Goal: Task Accomplishment & Management: Complete application form

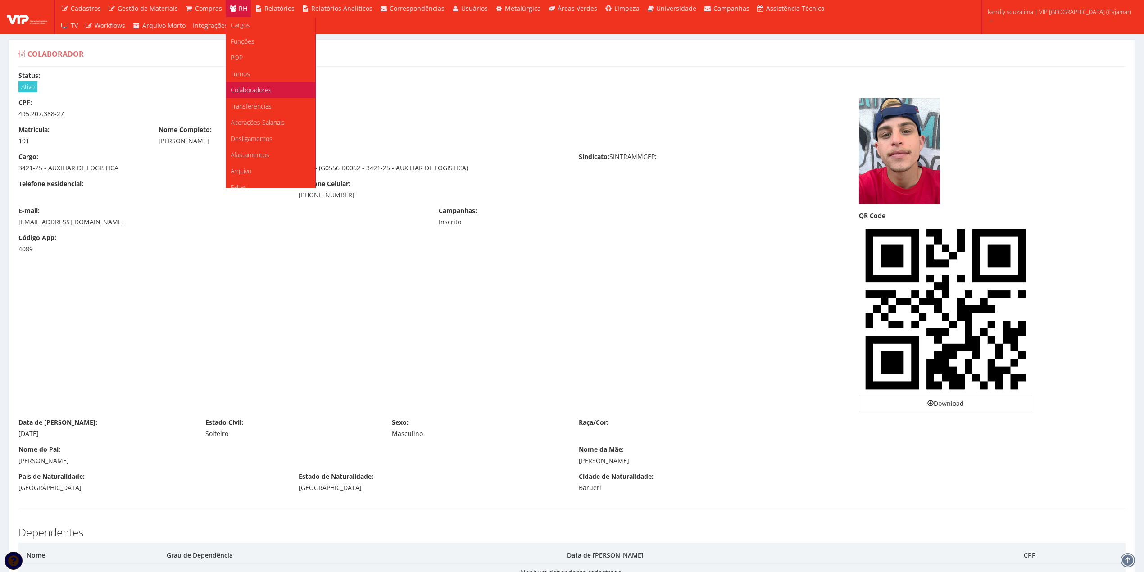
click at [251, 89] on span "Colaboradores" at bounding box center [251, 90] width 41 height 9
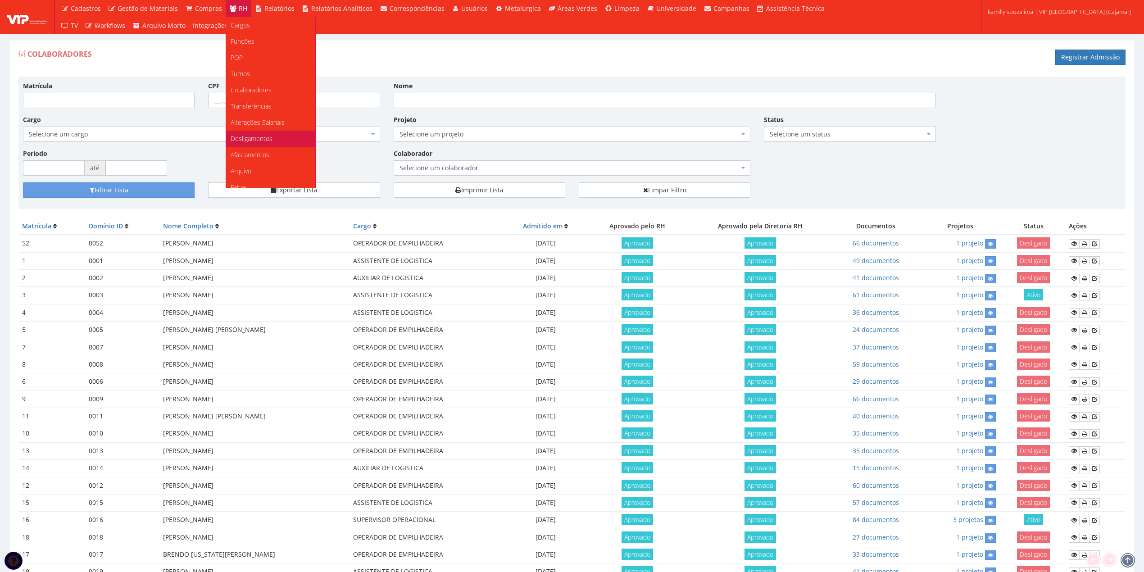
click at [253, 137] on span "Desligamentos" at bounding box center [252, 138] width 42 height 9
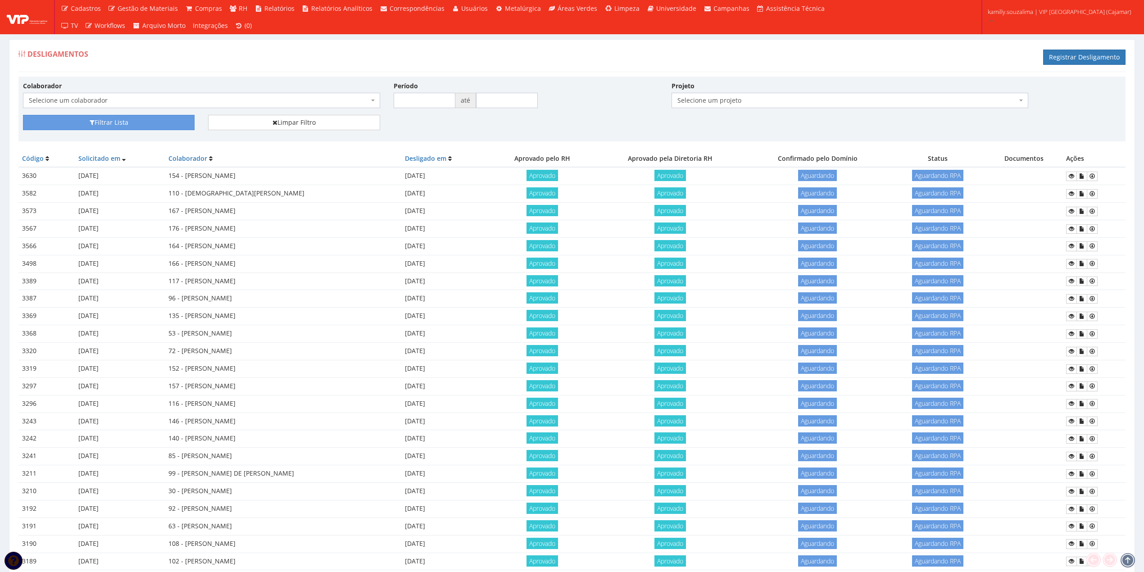
click at [232, 100] on span "Selecione um colaborador" at bounding box center [199, 100] width 340 height 9
click at [1071, 60] on link "Registrar Desligamento" at bounding box center [1084, 57] width 82 height 15
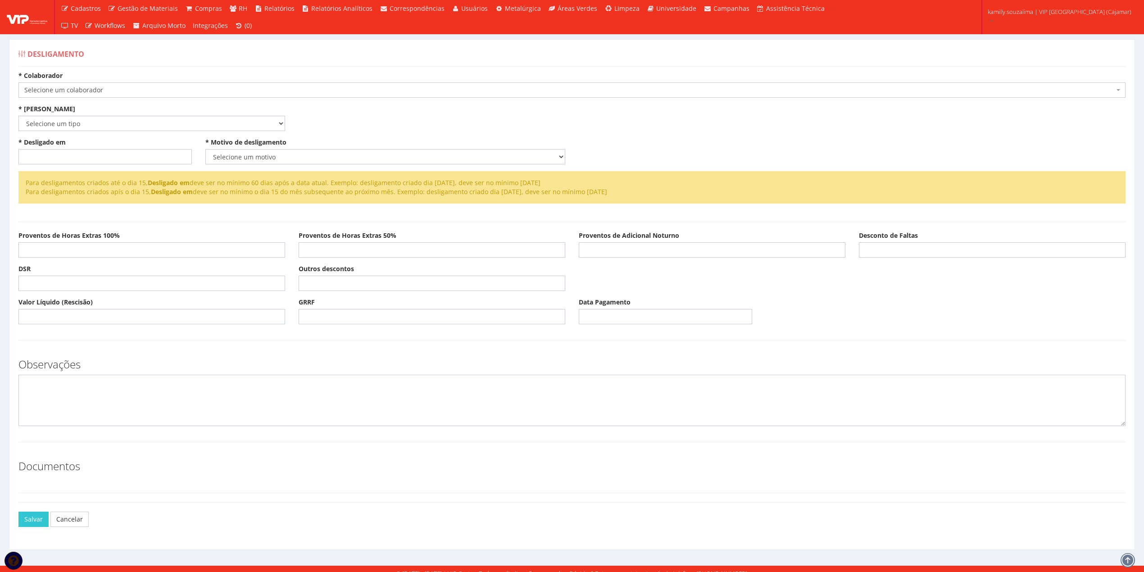
click at [245, 98] on body "Cadastros Clientes Unidades Subclientes Unidades de Subclientes Projetos Vagas …" at bounding box center [572, 290] width 1144 height 581
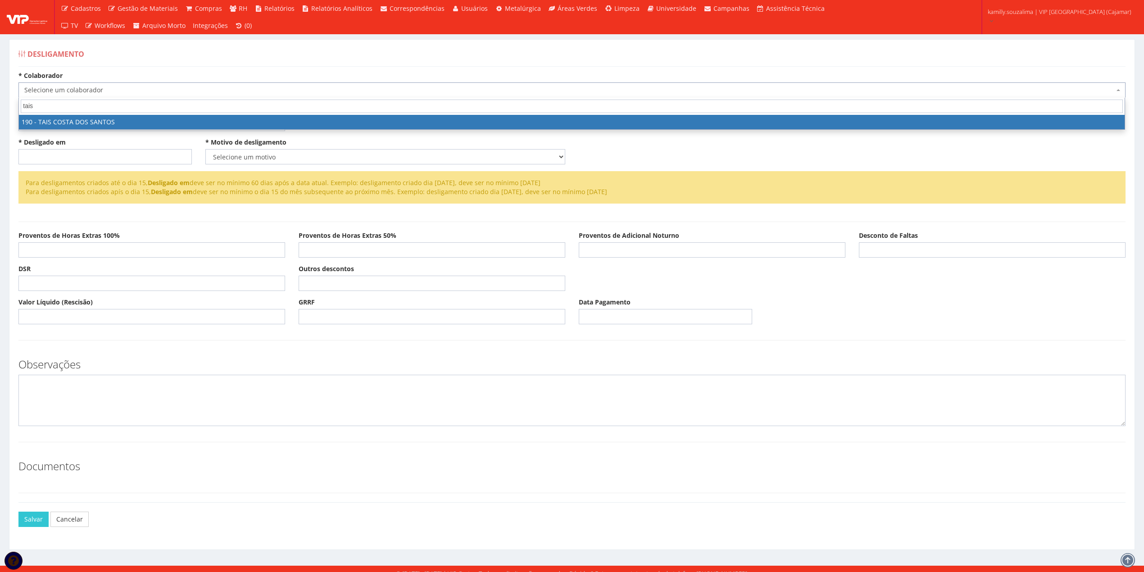
type input "tais"
select select "4088"
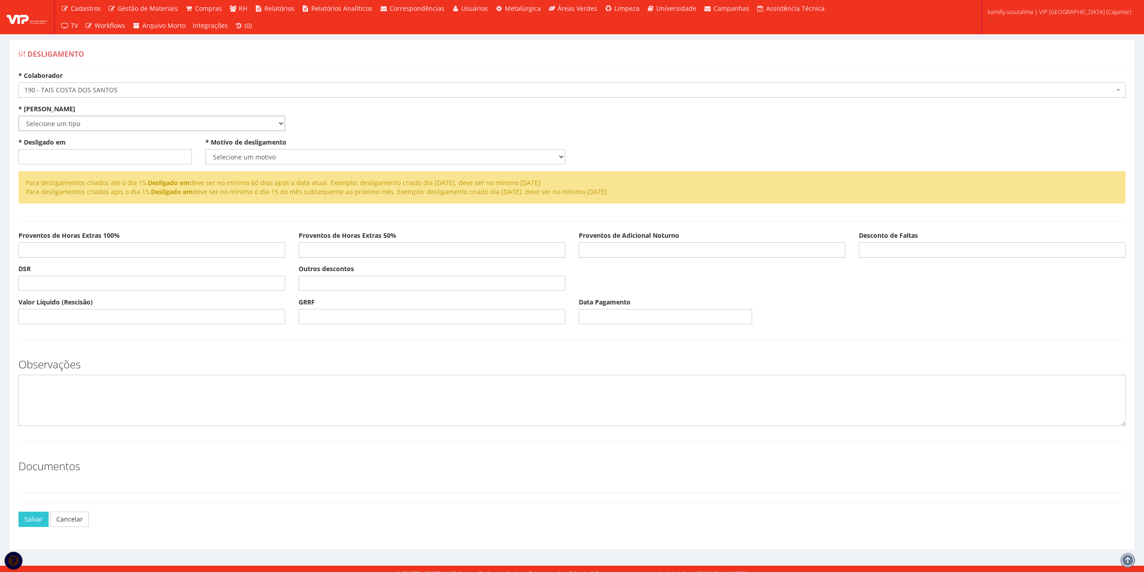
click at [136, 127] on select "Selecione um tipo Indenizado Trabalhando" at bounding box center [151, 123] width 267 height 15
select select "indenizado"
click at [18, 116] on select "Selecione um tipo Indenizado Trabalhando" at bounding box center [151, 123] width 267 height 15
click at [110, 156] on input "* Desligado em" at bounding box center [104, 156] width 173 height 15
type input "26/08/2025"
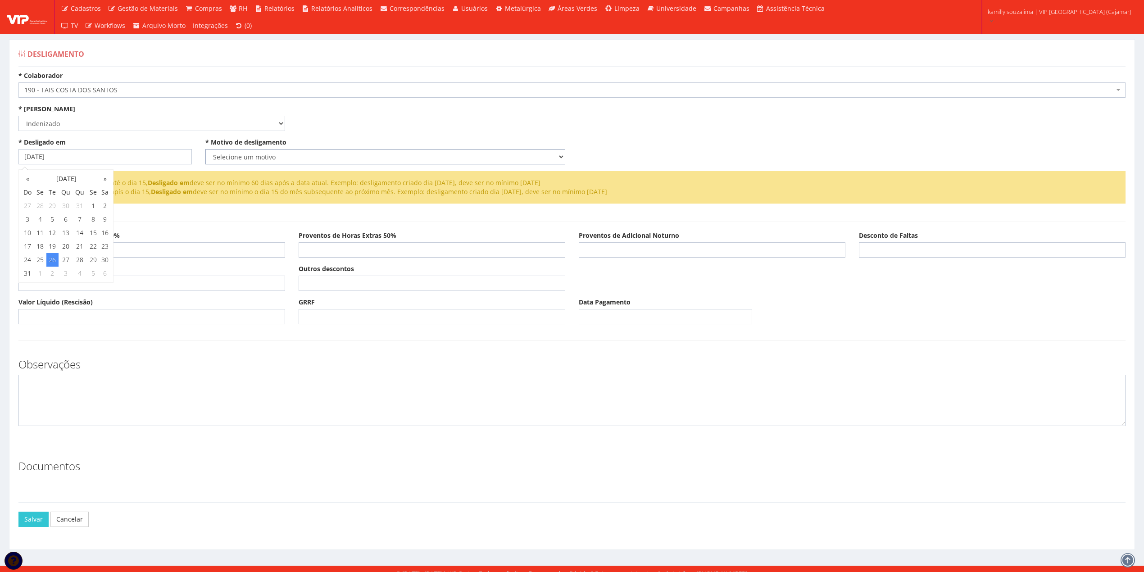
click at [225, 155] on select "Selecione um motivo Com Justa Causa Sem Justa Causa Pedido de Demissão Término …" at bounding box center [385, 156] width 360 height 15
select select "outros"
click at [205, 149] on select "Selecione um motivo Com Justa Causa Sem Justa Causa Pedido de Demissão Término …" at bounding box center [385, 156] width 360 height 15
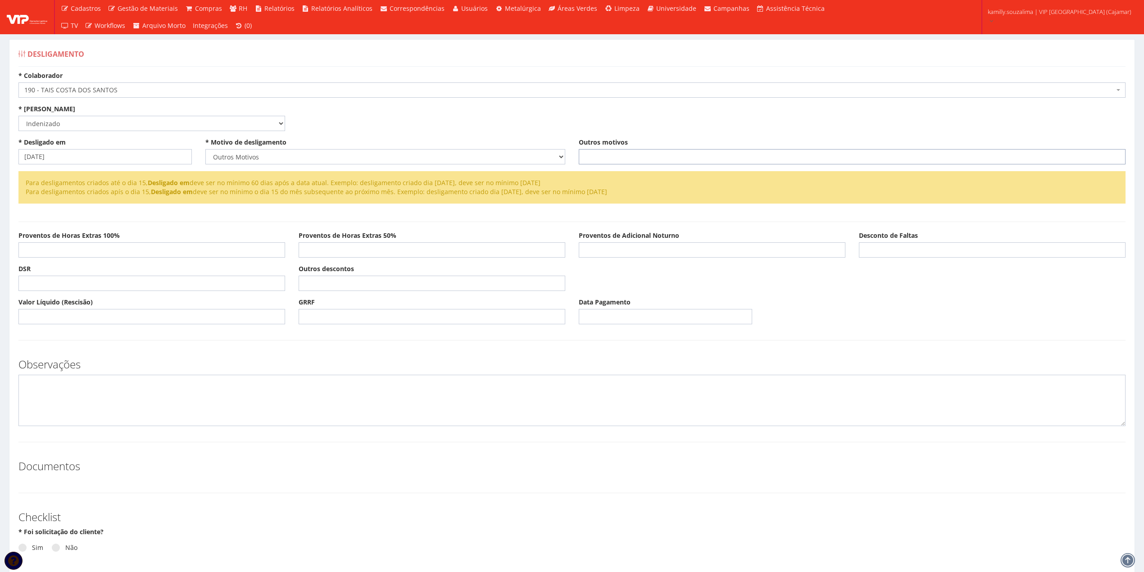
click at [732, 149] on input "Outros motivos" at bounding box center [852, 156] width 547 height 15
type input "n"
drag, startPoint x: 779, startPoint y: 157, endPoint x: 512, endPoint y: 170, distance: 267.0
click at [512, 170] on div "* Desligado em 26/08/2025 * Motivo de desligamento Selecione um motivo Com Just…" at bounding box center [572, 154] width 1121 height 33
type input "NÃO COMPARECEU PARA REALIZAR O EXAME ADMISSIONAL"
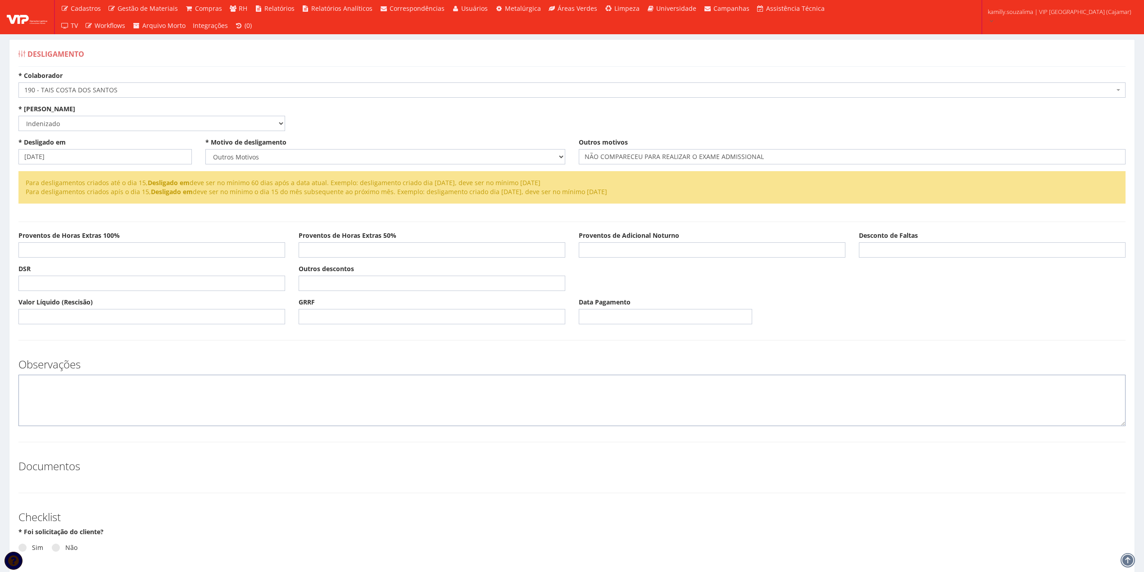
click at [182, 386] on textarea at bounding box center [571, 400] width 1107 height 51
paste textarea "NÃO COMPARECEU PARA REALIZAR O EXAME ADMISSIONAL"
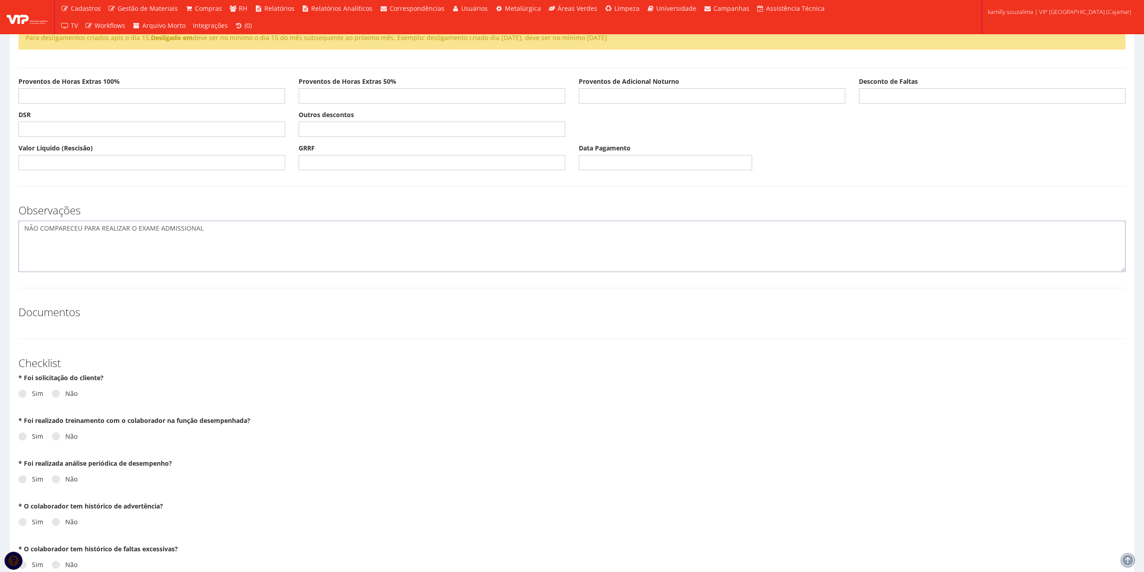
scroll to position [240, 0]
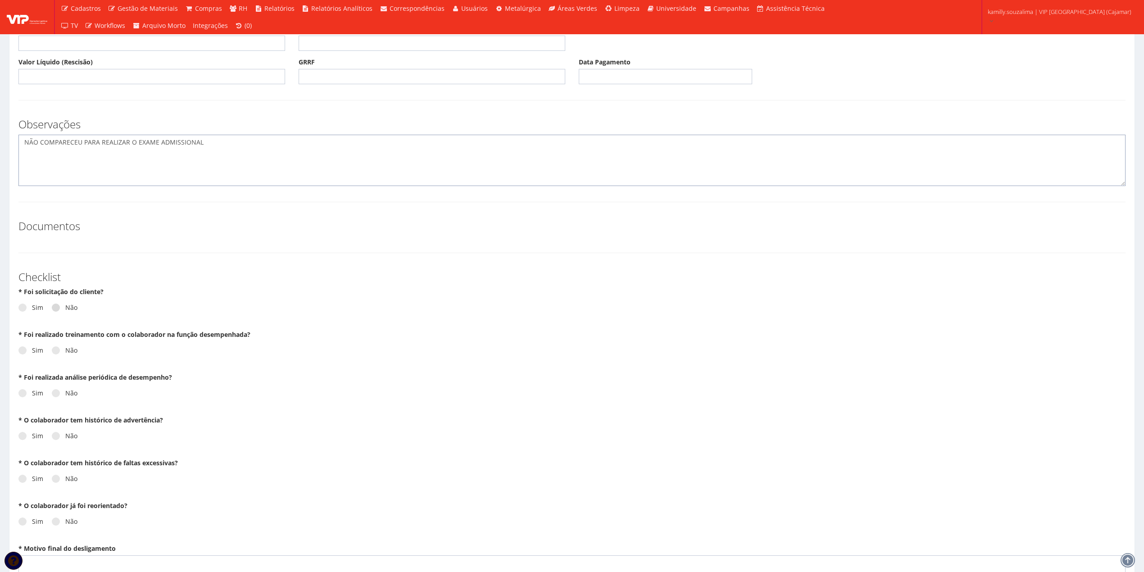
type textarea "NÃO COMPARECEU PARA REALIZAR O EXAME ADMISSIONAL"
click at [53, 306] on span at bounding box center [56, 308] width 8 height 8
click at [38, 306] on input "Não" at bounding box center [35, 308] width 6 height 6
radio input "true"
drag, startPoint x: 57, startPoint y: 349, endPoint x: 164, endPoint y: 334, distance: 108.6
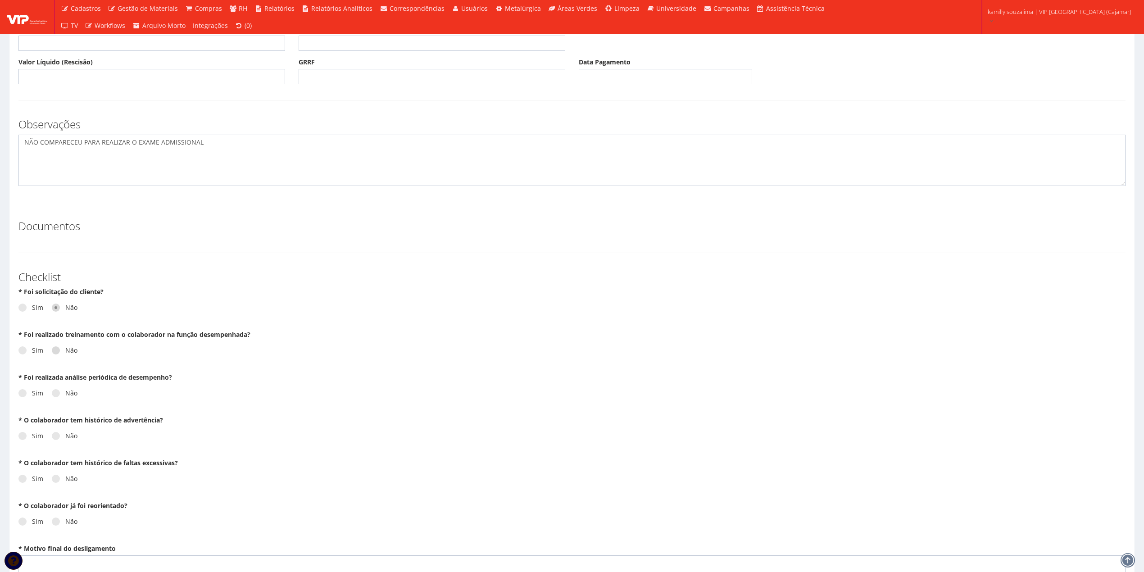
click at [58, 349] on span at bounding box center [56, 350] width 8 height 8
click at [38, 349] on input "Não" at bounding box center [35, 351] width 6 height 6
radio input "true"
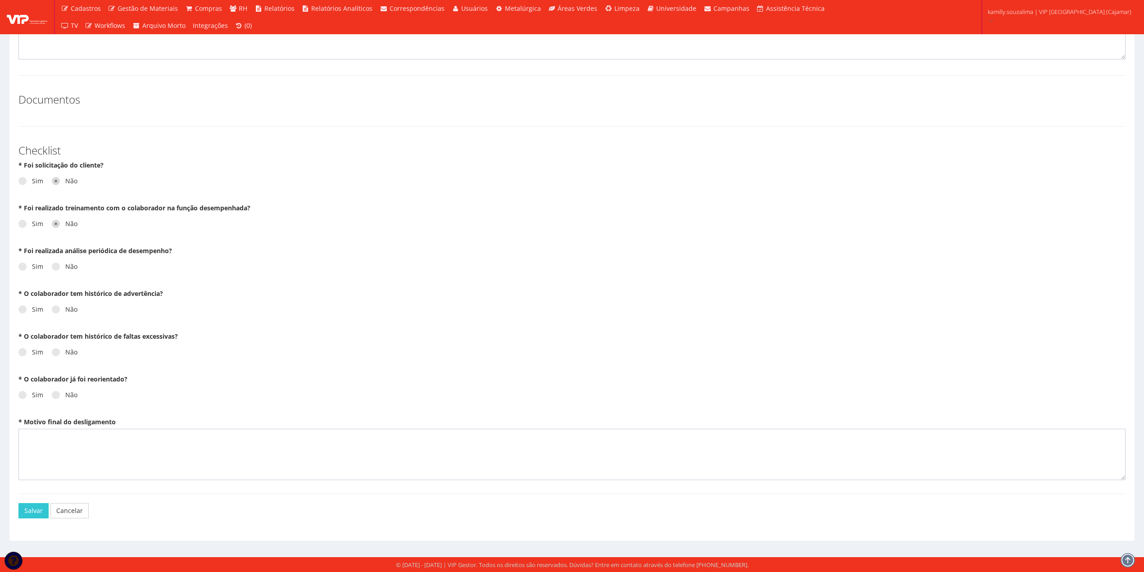
scroll to position [369, 0]
click at [54, 268] on span at bounding box center [56, 267] width 8 height 8
click at [38, 268] on input "Não" at bounding box center [35, 267] width 6 height 6
radio input "true"
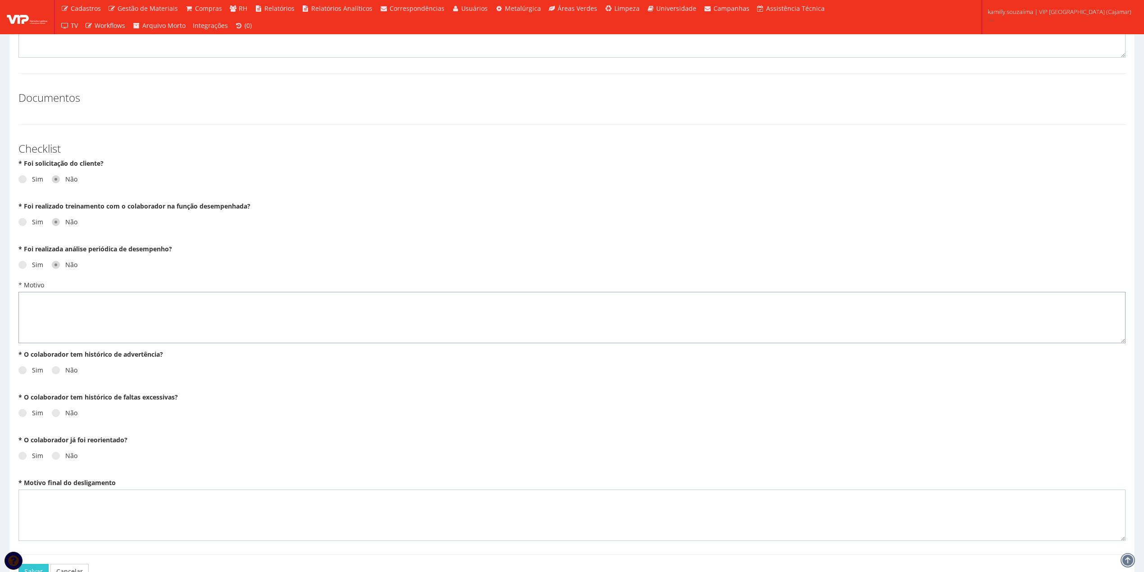
click at [73, 320] on textarea "* Motivo" at bounding box center [571, 317] width 1107 height 51
paste textarea "NÃO COMPARECEU PARA REALIZAR O EXAME ADMISSIONAL"
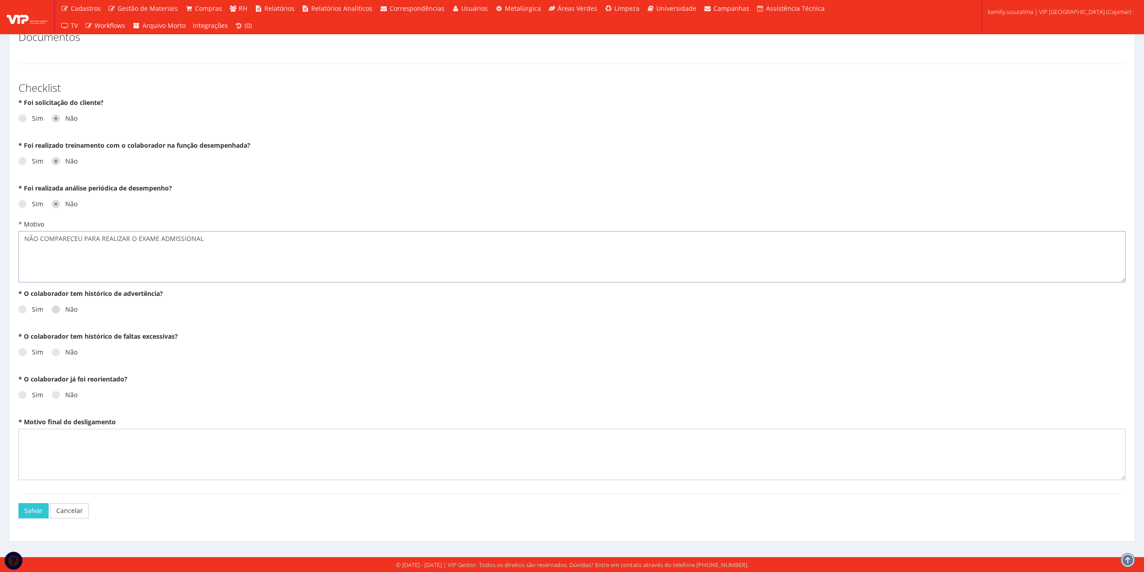
type textarea "NÃO COMPARECEU PARA REALIZAR O EXAME ADMISSIONAL"
click at [52, 305] on label "Não" at bounding box center [65, 309] width 26 height 9
click at [38, 307] on input "Não" at bounding box center [35, 310] width 6 height 6
radio input "true"
drag, startPoint x: 56, startPoint y: 350, endPoint x: 55, endPoint y: 359, distance: 8.6
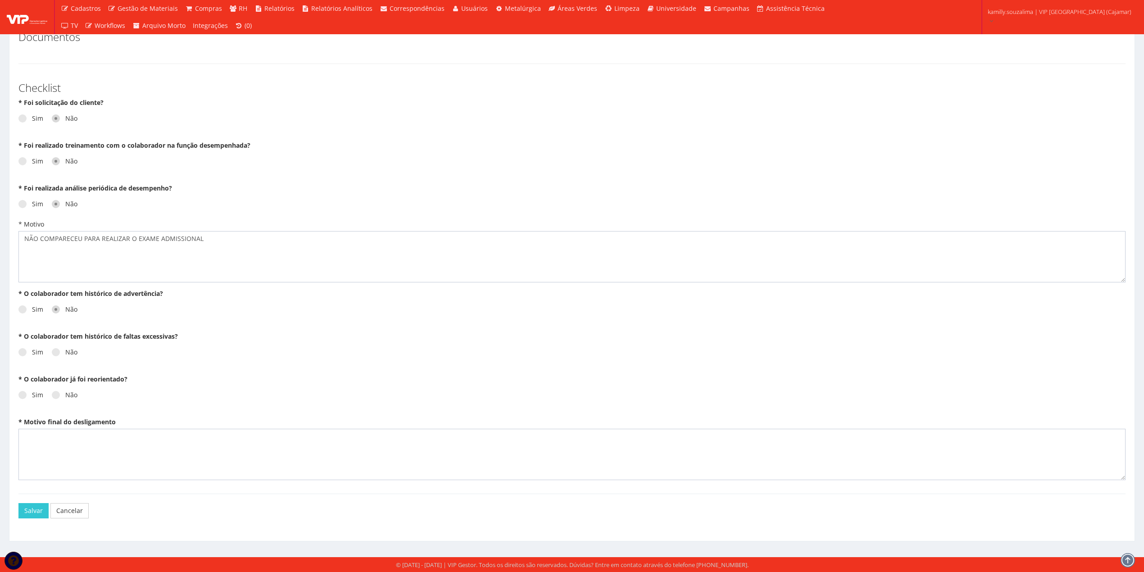
click at [55, 350] on span at bounding box center [56, 352] width 8 height 8
click at [38, 350] on input "Não" at bounding box center [35, 353] width 6 height 6
radio input "true"
click at [55, 397] on span at bounding box center [56, 395] width 8 height 8
click at [38, 397] on input "Não" at bounding box center [35, 395] width 6 height 6
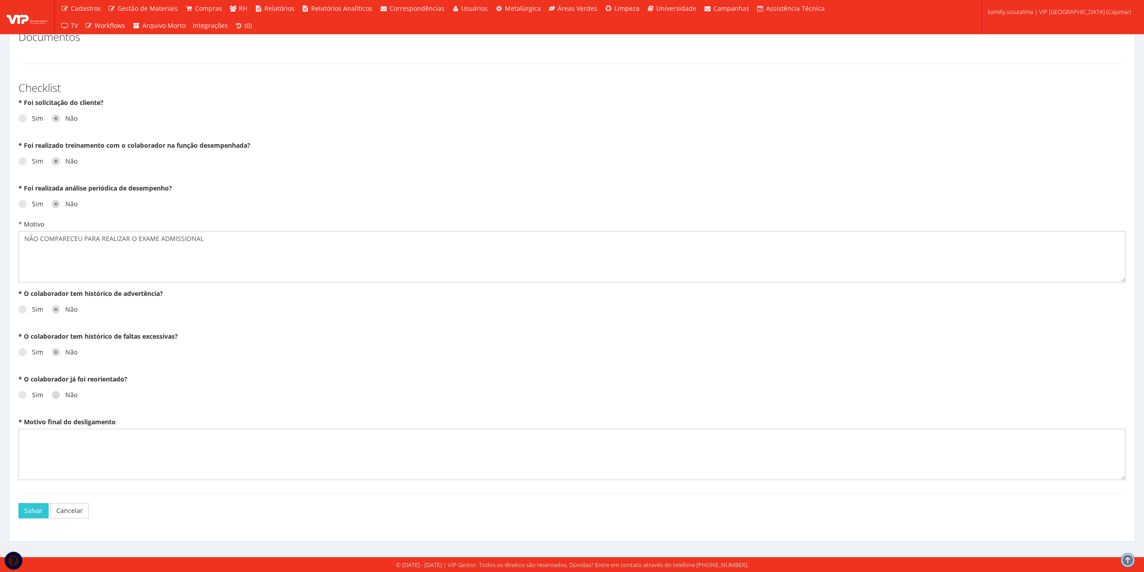
radio input "true"
click at [92, 466] on textarea "* Motivo final do desligamento" at bounding box center [571, 454] width 1107 height 51
paste textarea "NÃO COMPARECEU PARA REALIZAR O EXAME ADMISSIONAL"
type textarea "NÃO COMPARECEU PARA REALIZAR O EXAME ADMISSIONAL"
click at [36, 504] on button "Salvar" at bounding box center [33, 510] width 30 height 15
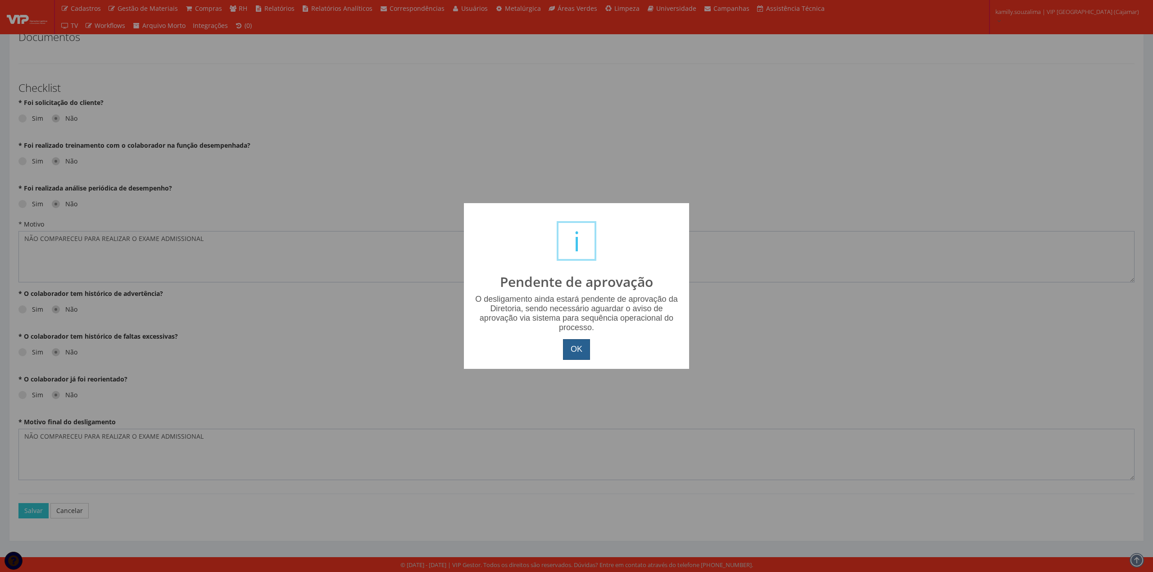
click at [572, 355] on button "OK" at bounding box center [576, 349] width 27 height 21
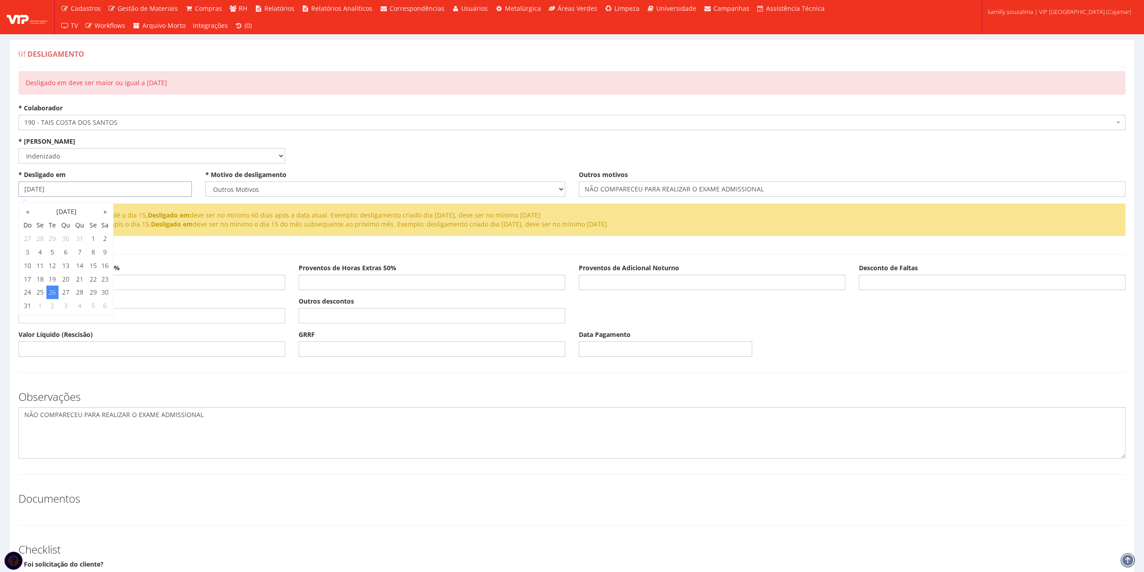
drag, startPoint x: 107, startPoint y: 195, endPoint x: -141, endPoint y: 205, distance: 248.5
click at [0, 205] on html "Cadastros Clientes Unidades Subclientes Unidades de Subclientes Projetos Vagas …" at bounding box center [572, 286] width 1144 height 572
type input "[DATE]"
drag, startPoint x: 458, startPoint y: 150, endPoint x: 431, endPoint y: 69, distance: 85.1
click at [457, 141] on div "* Aviso Prévio Selecione um tipo Indenizado Trabalhando * Data de Início do Avi…" at bounding box center [572, 153] width 1121 height 33
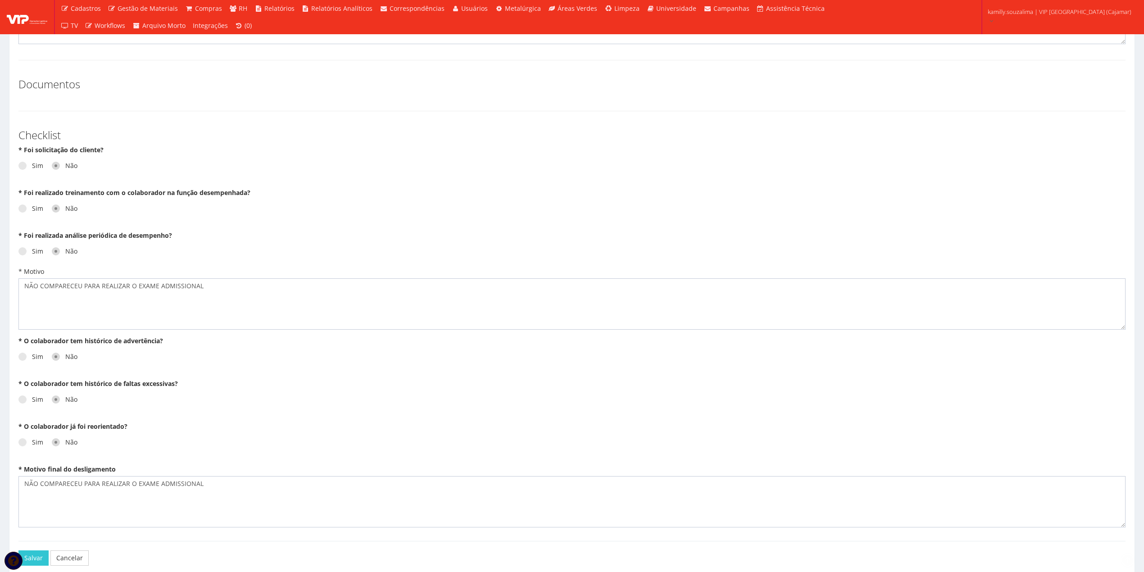
scroll to position [464, 0]
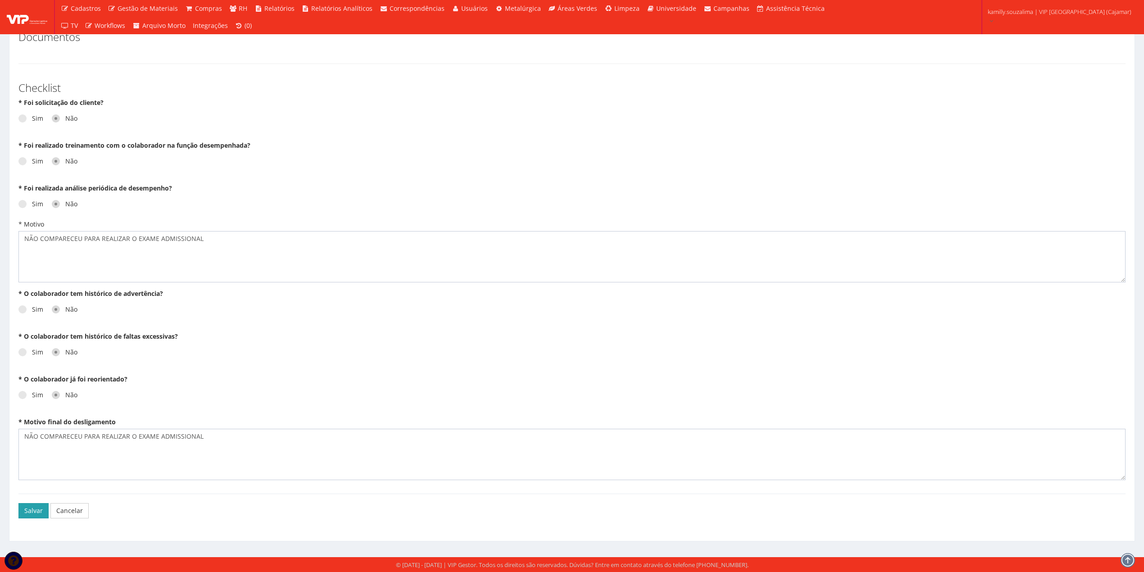
click at [32, 515] on button "Salvar" at bounding box center [33, 510] width 30 height 15
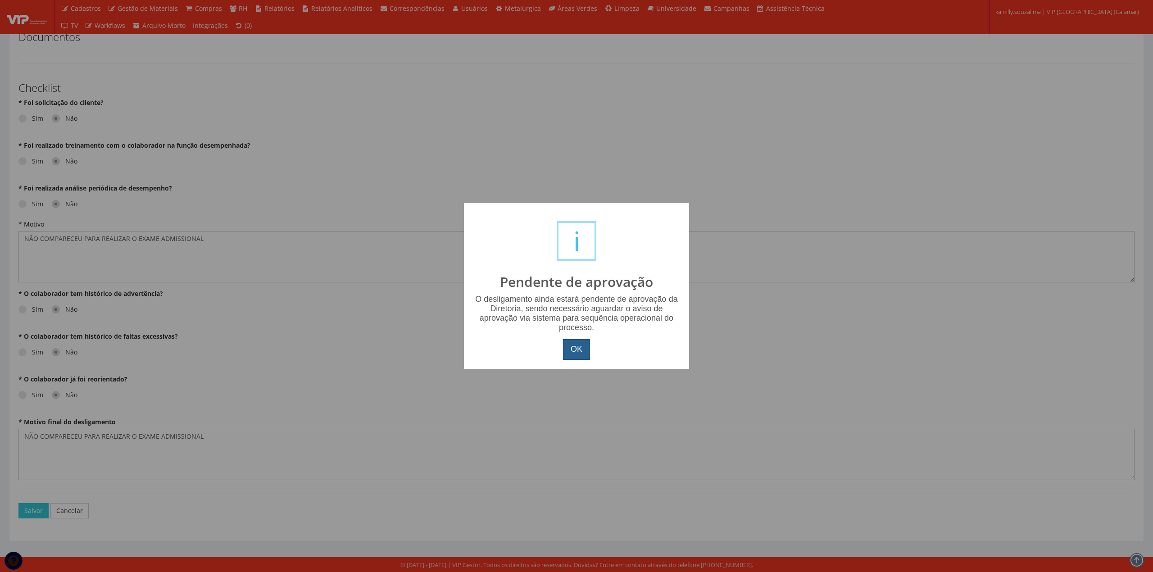
click at [579, 354] on button "OK" at bounding box center [576, 349] width 27 height 21
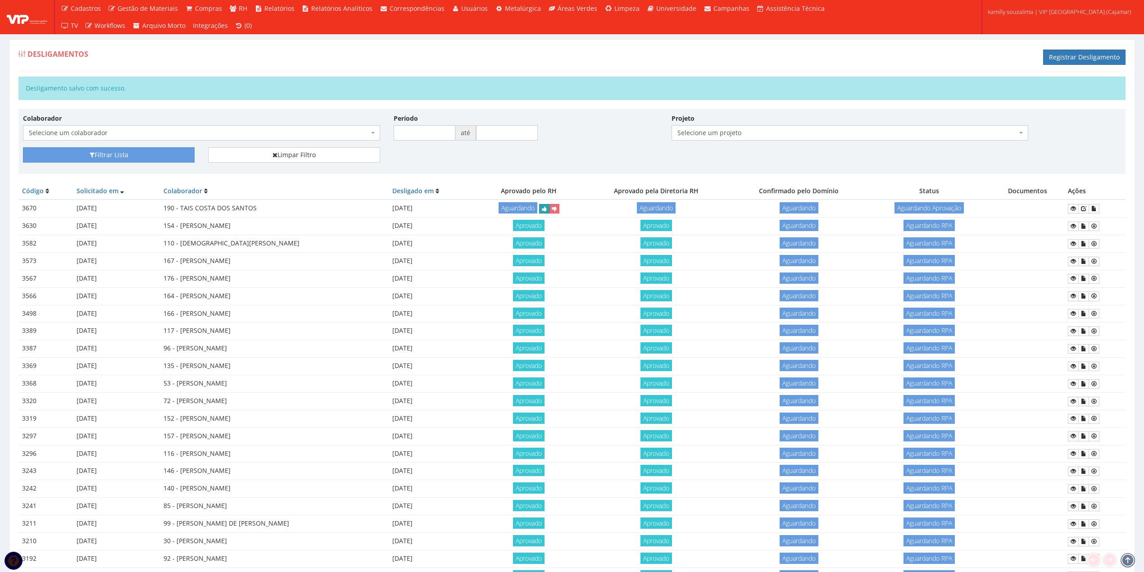
click at [550, 211] on button "submit" at bounding box center [544, 208] width 10 height 9
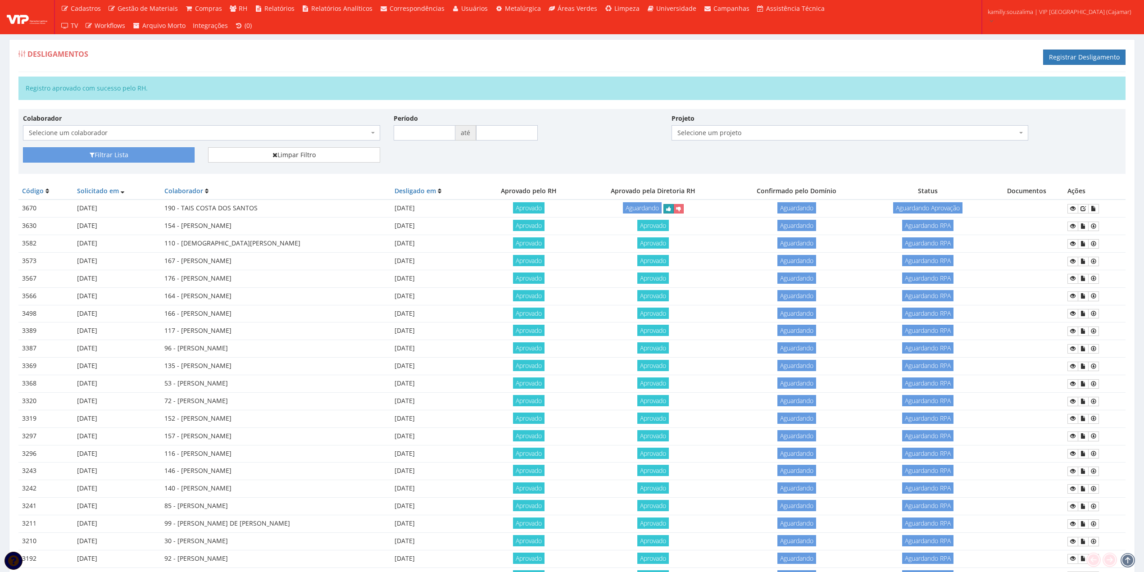
click at [671, 210] on icon "submit" at bounding box center [668, 209] width 5 height 6
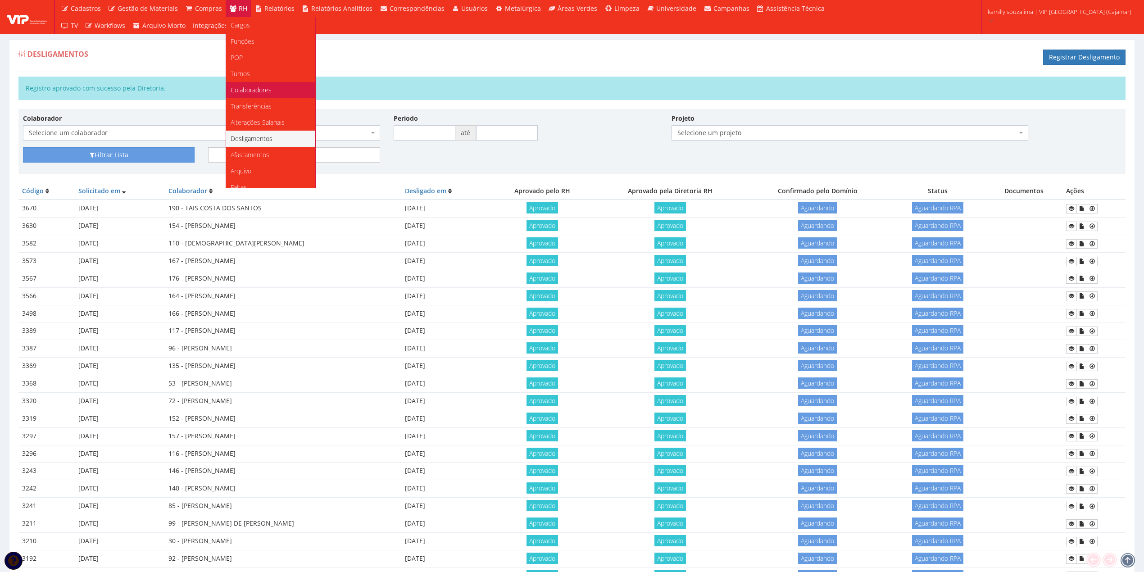
click at [258, 84] on link "Colaboradores" at bounding box center [270, 90] width 89 height 16
